Goal: Transaction & Acquisition: Purchase product/service

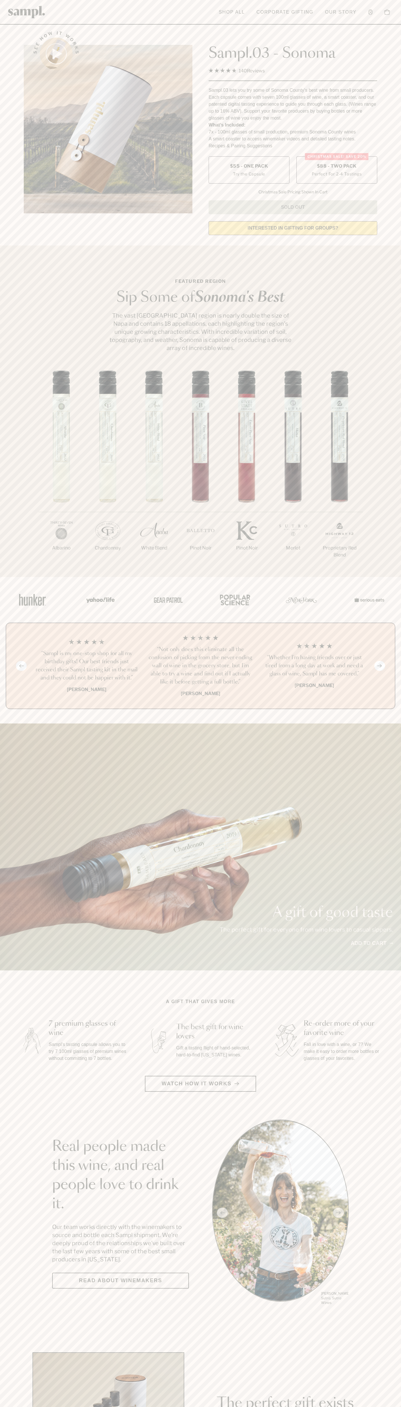
click at [337, 170] on label "Christmas SALE! Save 20% $88 - Two Pack Perfect For 2-4 Tastings" at bounding box center [336, 169] width 81 height 27
click at [87, 666] on h3 "“Sampl is my one-stop shop for all my birthday gifts! Our best friends just rec…" at bounding box center [86, 666] width 105 height 32
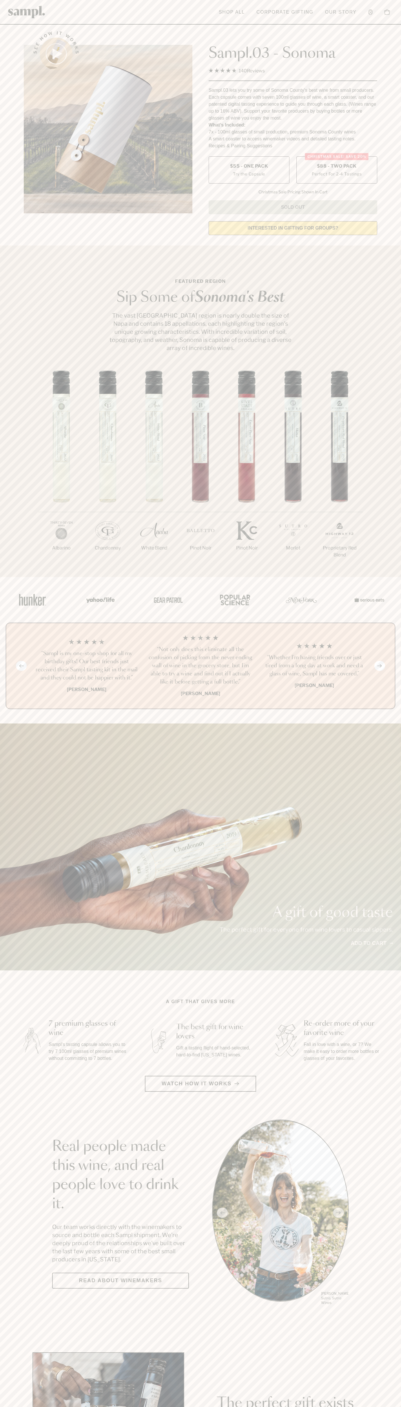
click at [372, 9] on icon at bounding box center [370, 12] width 4 height 6
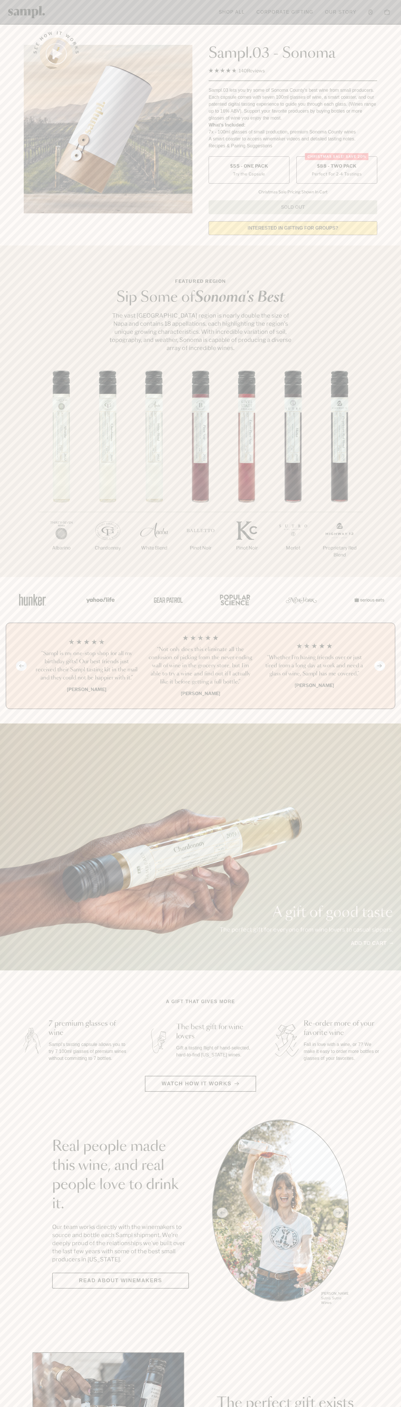
click at [385, 576] on div "1/7 Albarino 2/7 Chardonnay 3/7" at bounding box center [200, 474] width 401 height 206
click at [307, 1407] on html "Skip to main content Toggle navigation menu Shop All Corporate Gifting Our Stor…" at bounding box center [200, 1358] width 401 height 2716
click at [23, 1030] on img at bounding box center [31, 1041] width 25 height 32
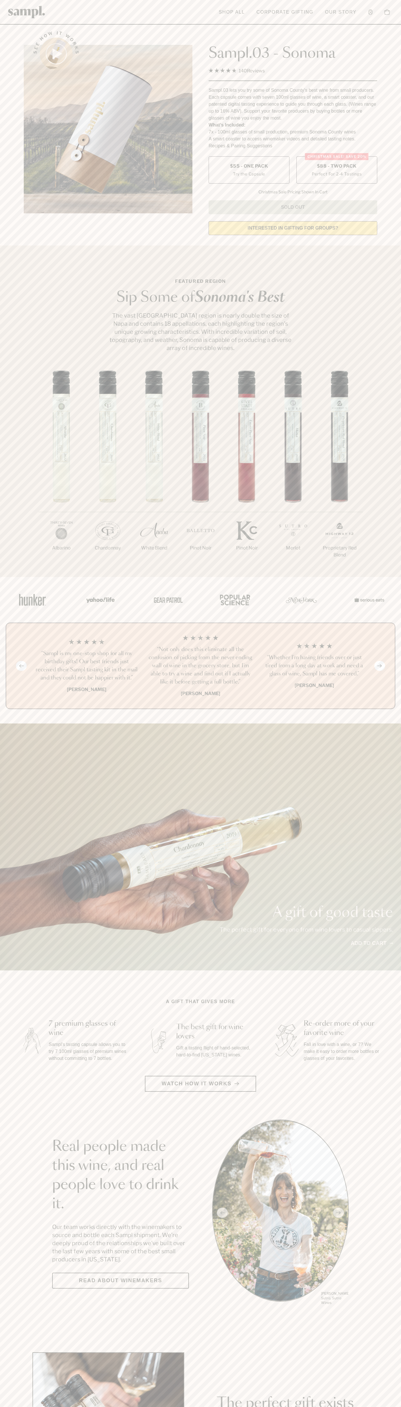
click at [337, 170] on label "Christmas SALE! Save 20% $88 - Two Pack Perfect For 2-4 Tastings" at bounding box center [336, 169] width 81 height 27
click at [87, 666] on h3 "“Sampl is my one-stop shop for all my birthday gifts! Our best friends just rec…" at bounding box center [86, 666] width 105 height 32
